Goal: Check status: Check status

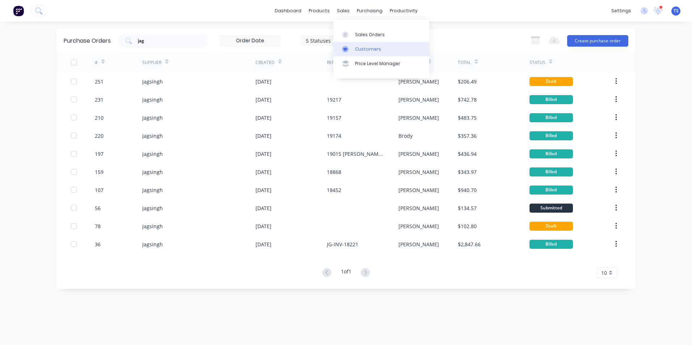
click at [359, 50] on div "Customers" at bounding box center [368, 49] width 26 height 7
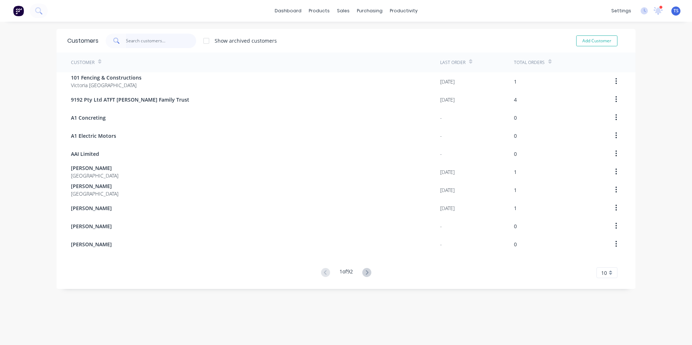
click at [128, 41] on input "text" at bounding box center [161, 41] width 71 height 14
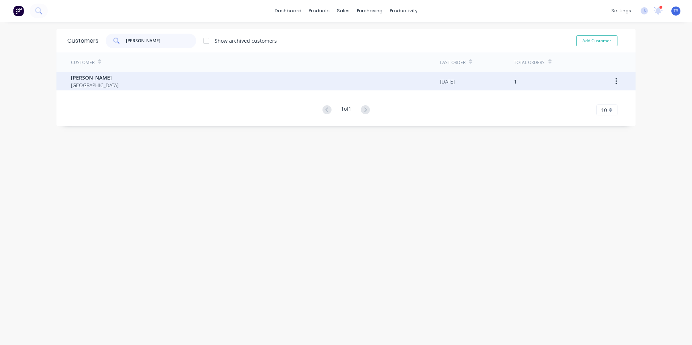
type input "[PERSON_NAME]"
click at [83, 77] on span "[PERSON_NAME]" at bounding box center [94, 78] width 47 height 8
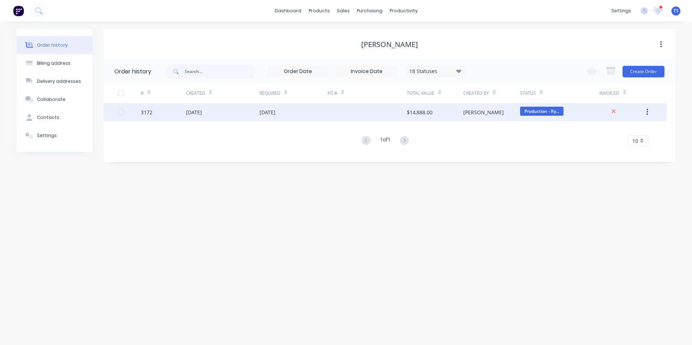
click at [144, 113] on div "3172" at bounding box center [147, 113] width 12 height 8
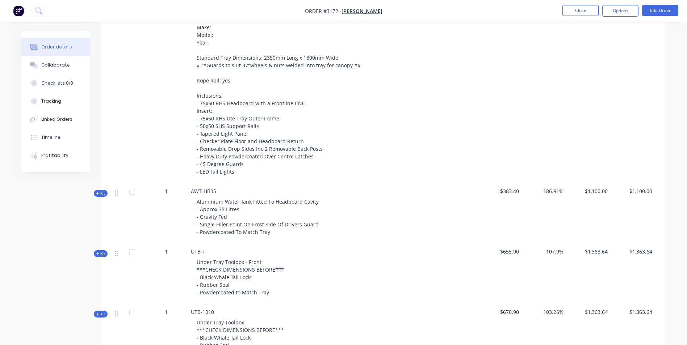
scroll to position [434, 0]
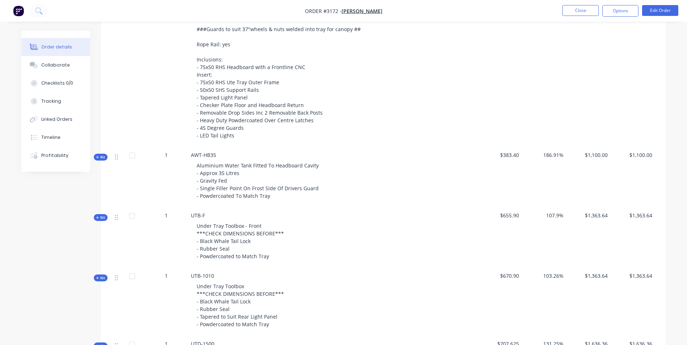
click at [99, 157] on span "Kit" at bounding box center [100, 157] width 9 height 5
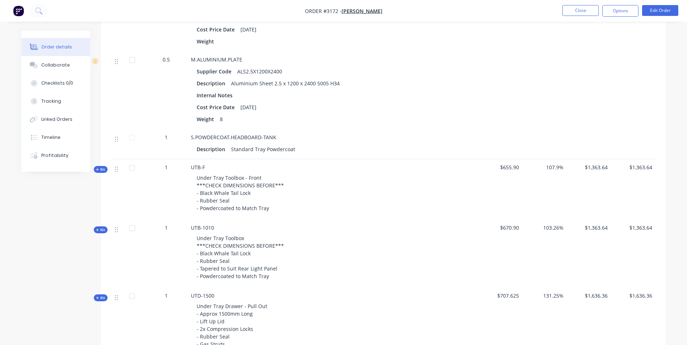
scroll to position [688, 0]
click at [100, 169] on span "Kit" at bounding box center [100, 168] width 9 height 5
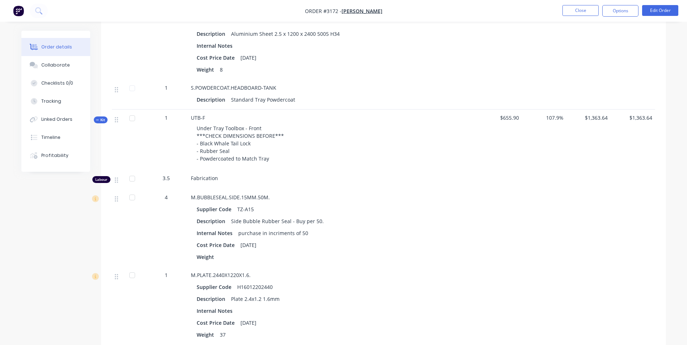
scroll to position [724, 0]
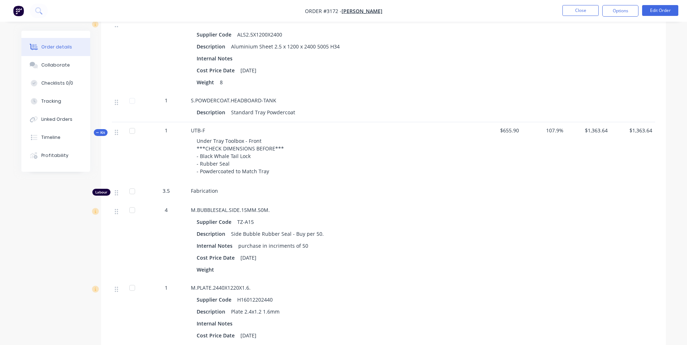
click at [97, 132] on icon "button" at bounding box center [97, 133] width 3 height 4
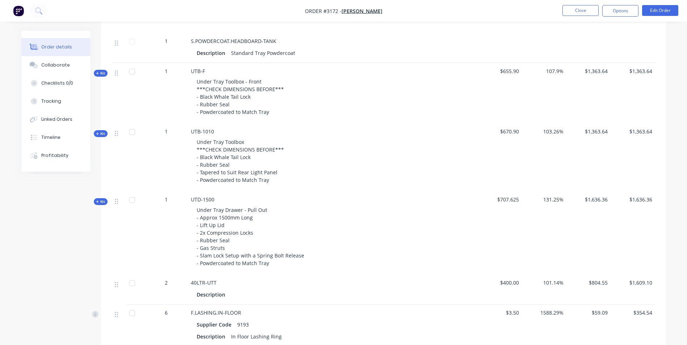
scroll to position [796, 0]
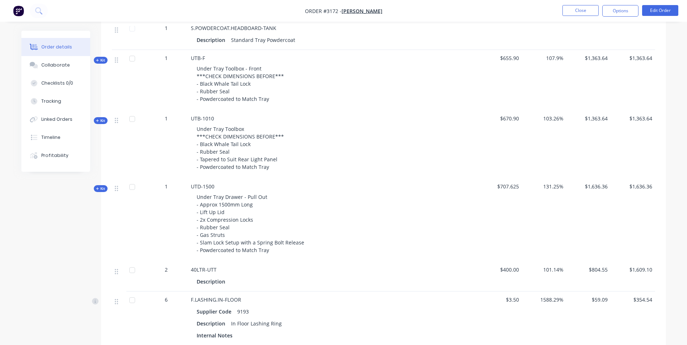
click at [96, 121] on icon "button" at bounding box center [97, 120] width 3 height 3
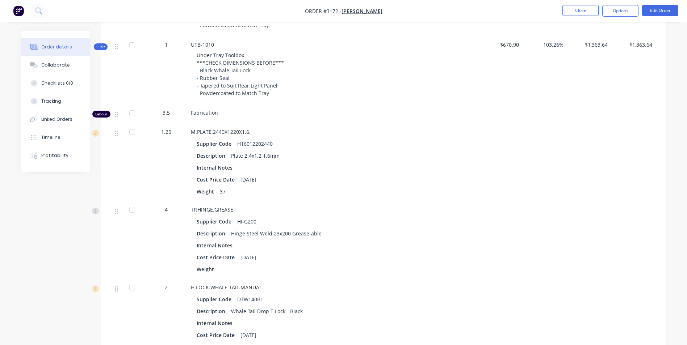
scroll to position [833, 0]
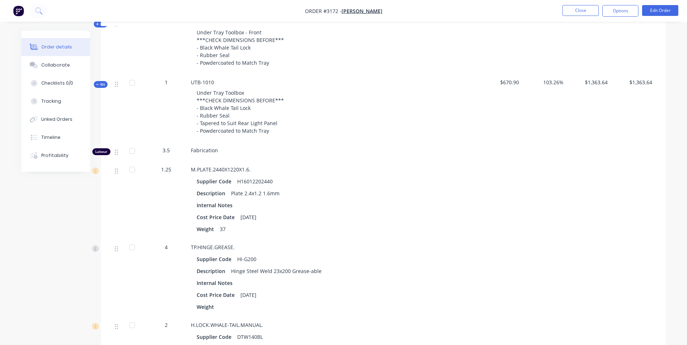
click at [96, 85] on icon "button" at bounding box center [97, 84] width 3 height 0
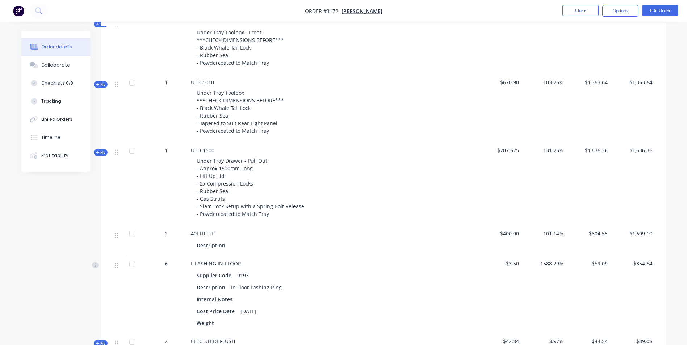
click at [96, 152] on icon "button" at bounding box center [97, 153] width 3 height 4
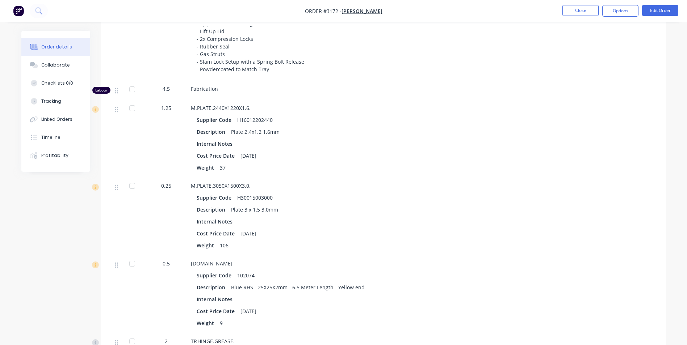
scroll to position [941, 0]
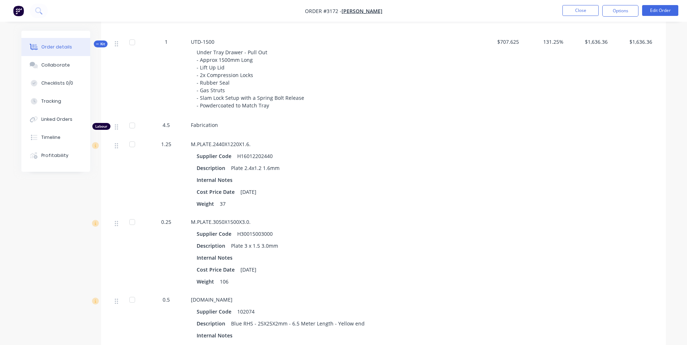
click at [95, 44] on button "Kit" at bounding box center [101, 44] width 14 height 7
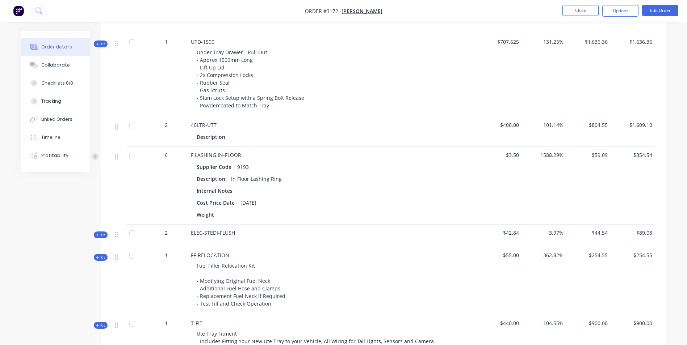
scroll to position [977, 0]
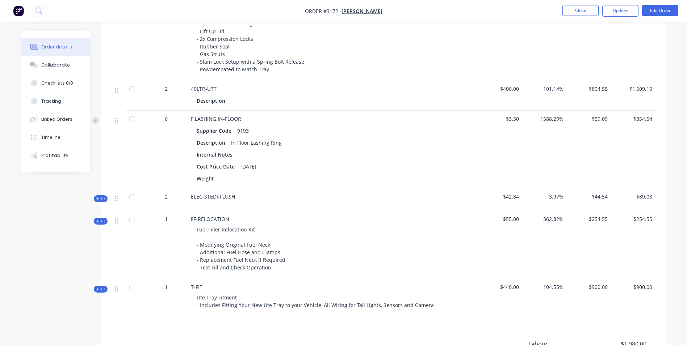
click at [97, 199] on icon "button" at bounding box center [97, 199] width 3 height 3
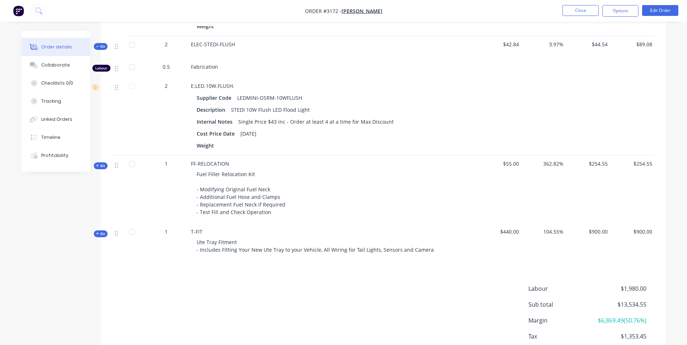
scroll to position [1066, 0]
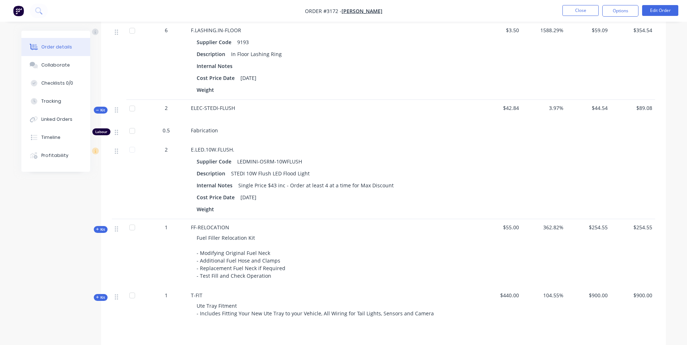
click at [97, 109] on icon "button" at bounding box center [97, 111] width 3 height 4
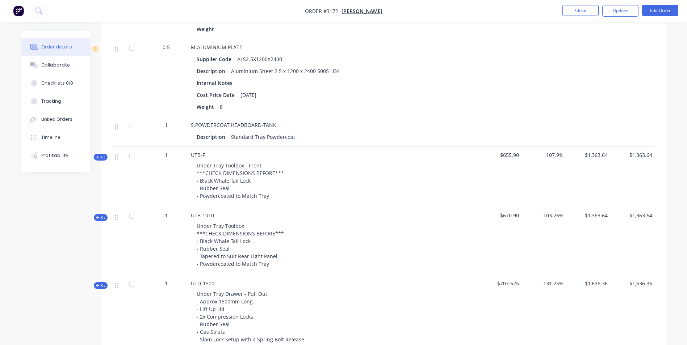
scroll to position [740, 0]
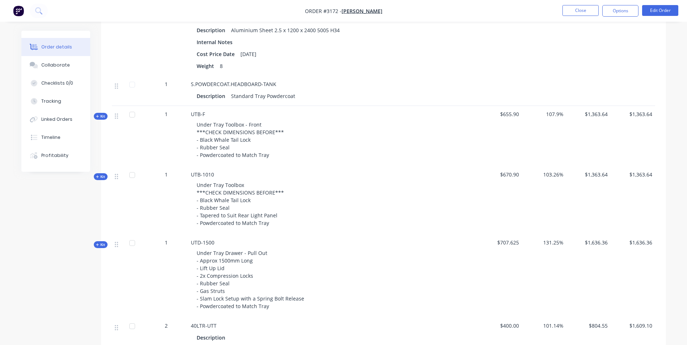
click at [99, 245] on span "Kit" at bounding box center [100, 244] width 9 height 5
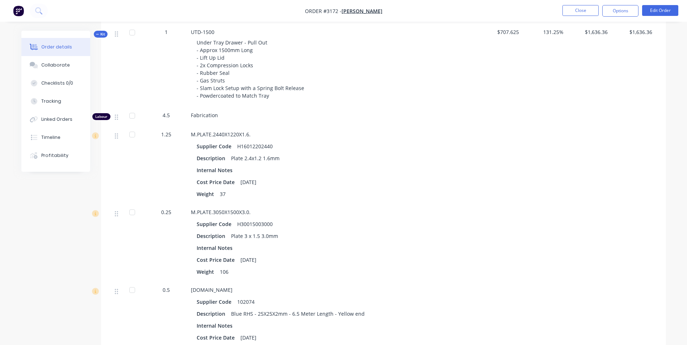
scroll to position [921, 0]
